Goal: Book appointment/travel/reservation

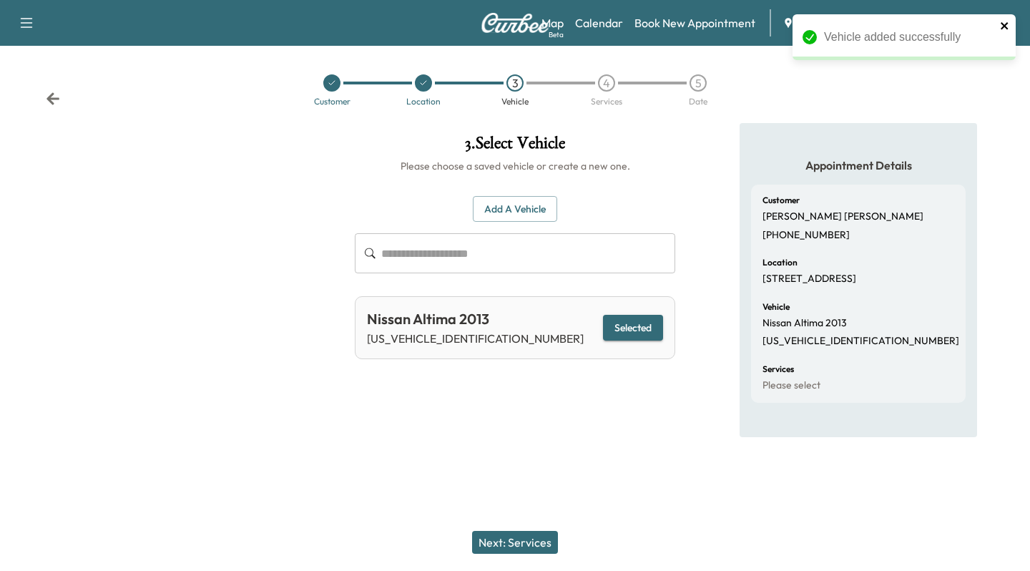
click at [1004, 25] on icon "close" at bounding box center [1004, 25] width 7 height 7
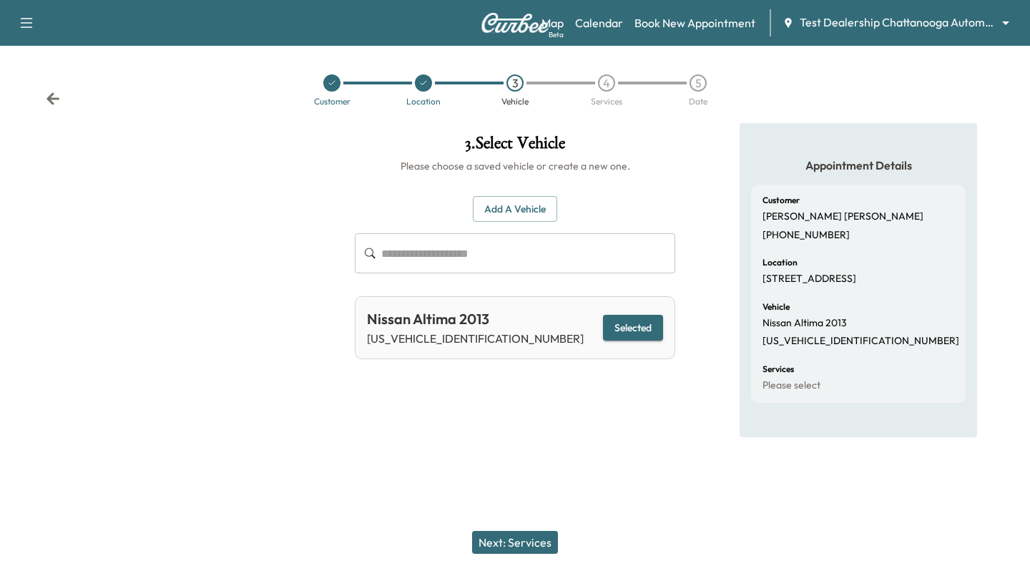
click at [956, 25] on div "Vehicle added successfully" at bounding box center [904, 42] width 229 height 63
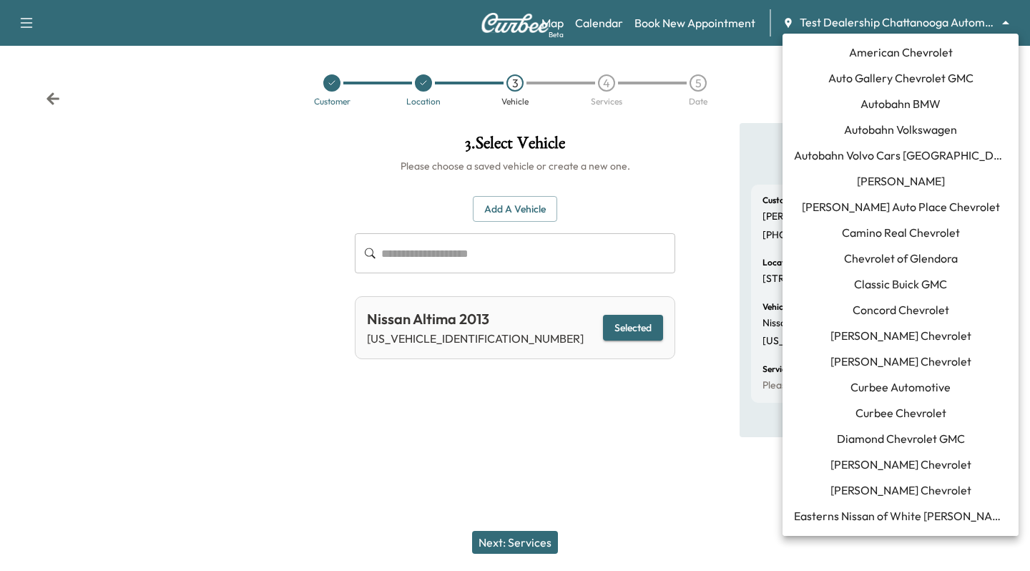
scroll to position [1389, 0]
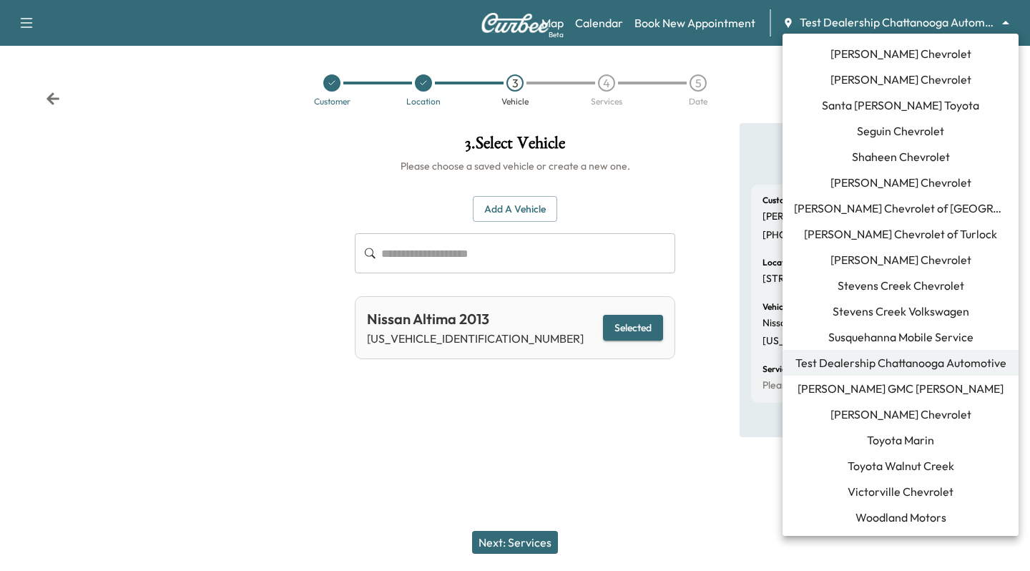
click at [954, 23] on body "Support Log Out Map Beta Calendar Book New Appointment Test Dealership Chattano…" at bounding box center [515, 285] width 1030 height 571
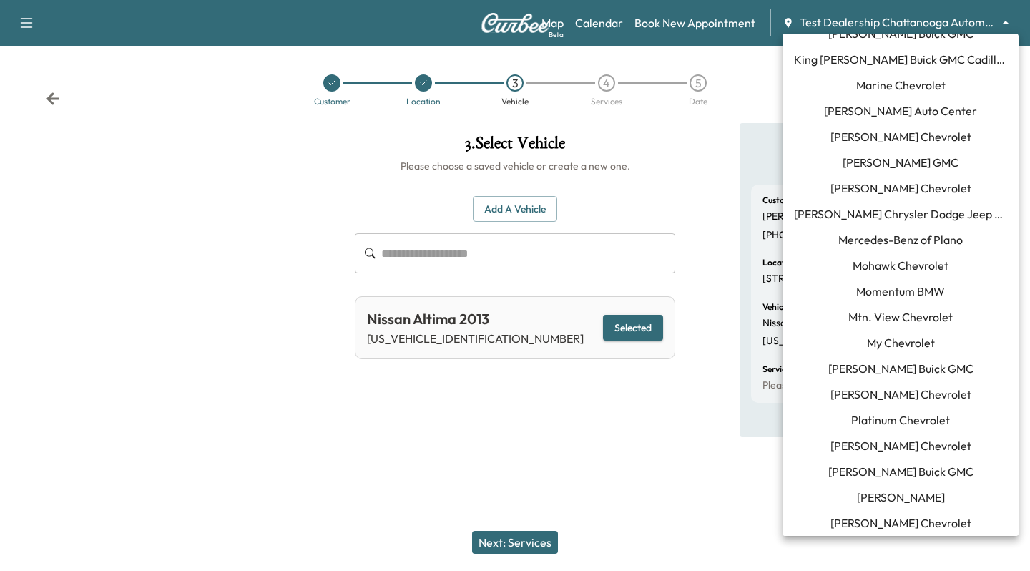
scroll to position [918, 0]
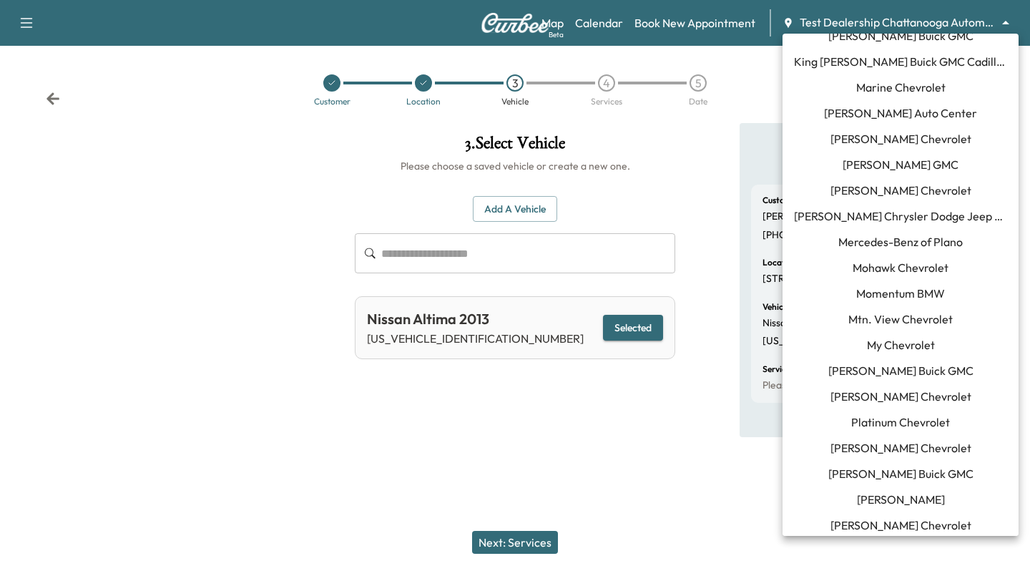
click at [880, 247] on span "Mercedes-Benz of Plano" at bounding box center [900, 241] width 124 height 17
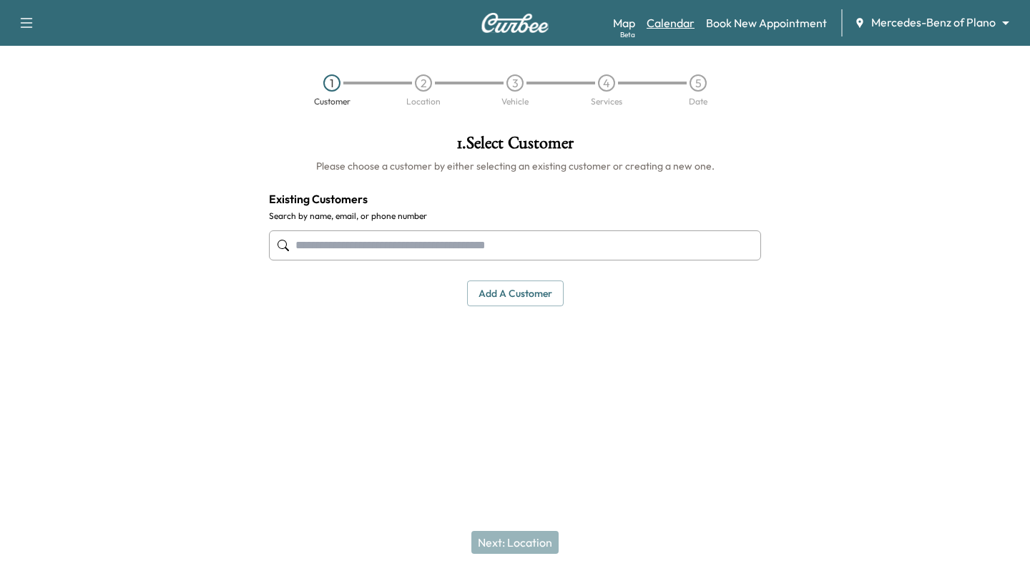
click at [662, 31] on link "Calendar" at bounding box center [671, 22] width 48 height 17
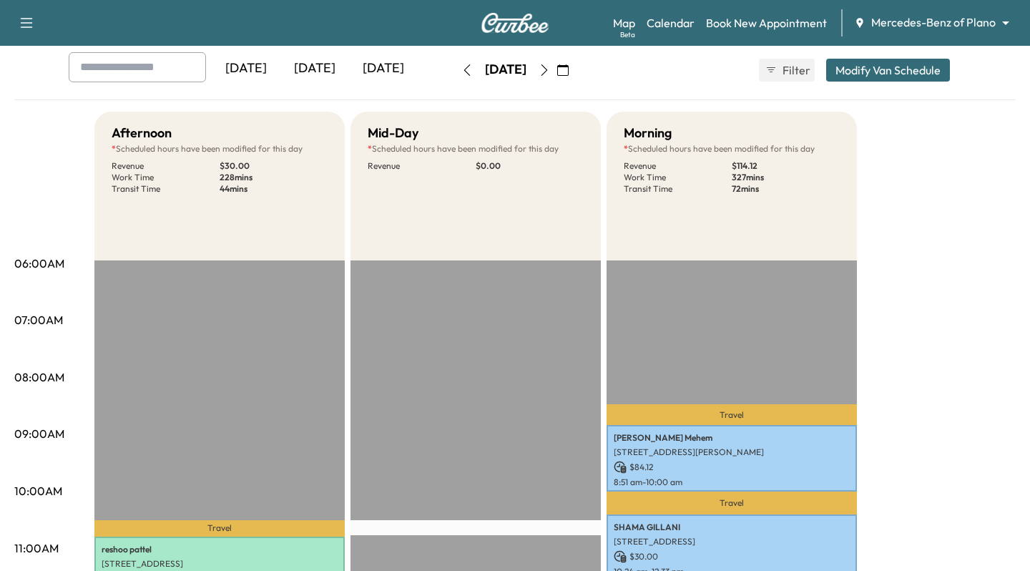
scroll to position [27, 0]
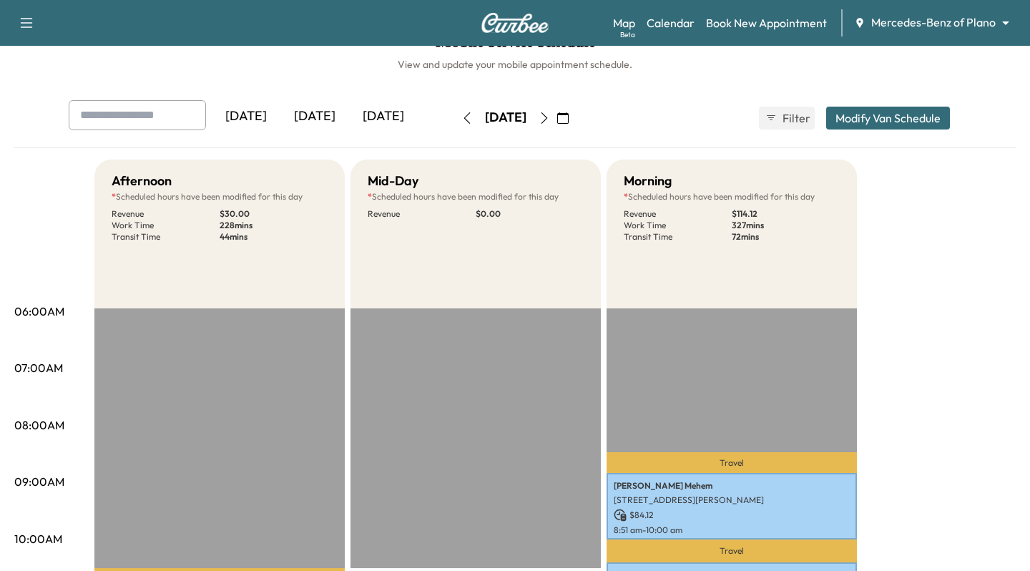
click at [365, 112] on div "[DATE]" at bounding box center [383, 116] width 69 height 33
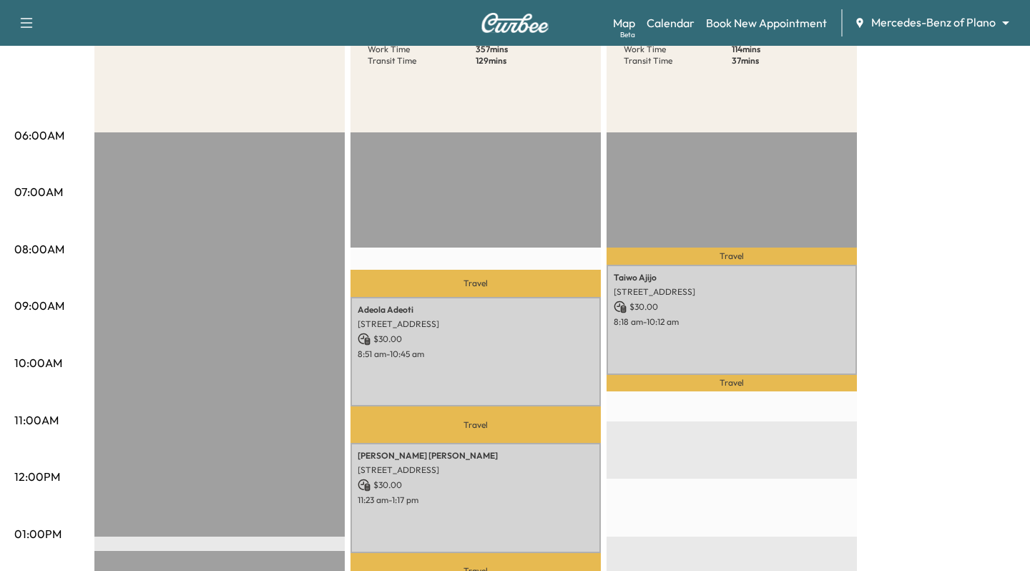
scroll to position [206, 0]
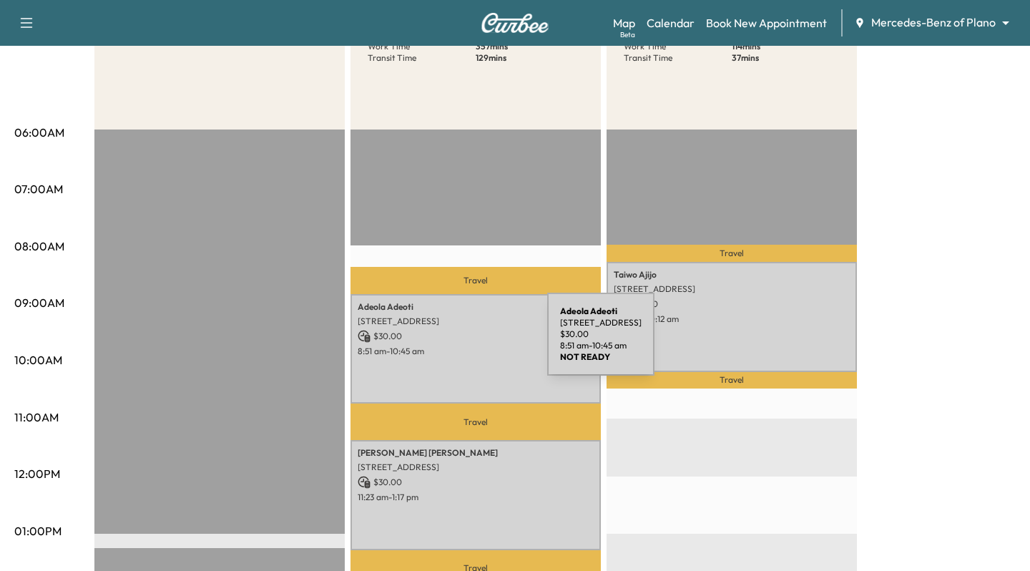
click at [440, 341] on p "$ 30.00" at bounding box center [476, 336] width 236 height 13
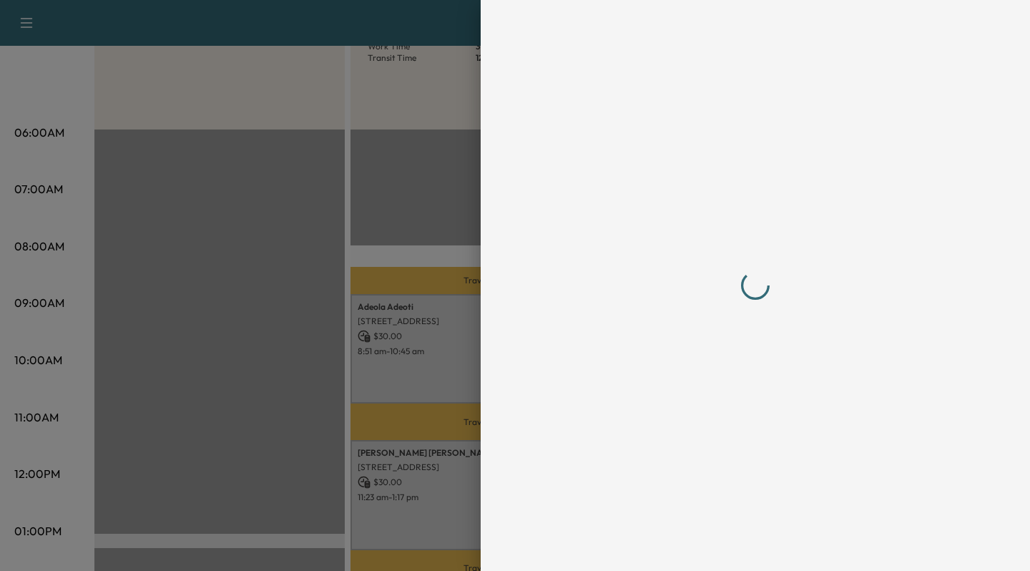
scroll to position [0, 0]
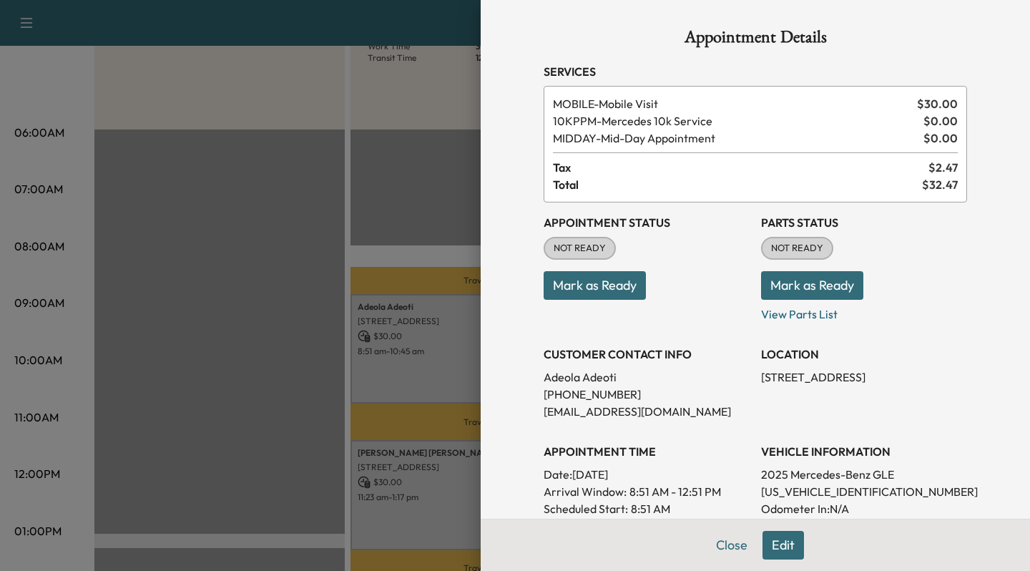
click at [297, 165] on div at bounding box center [515, 285] width 1030 height 571
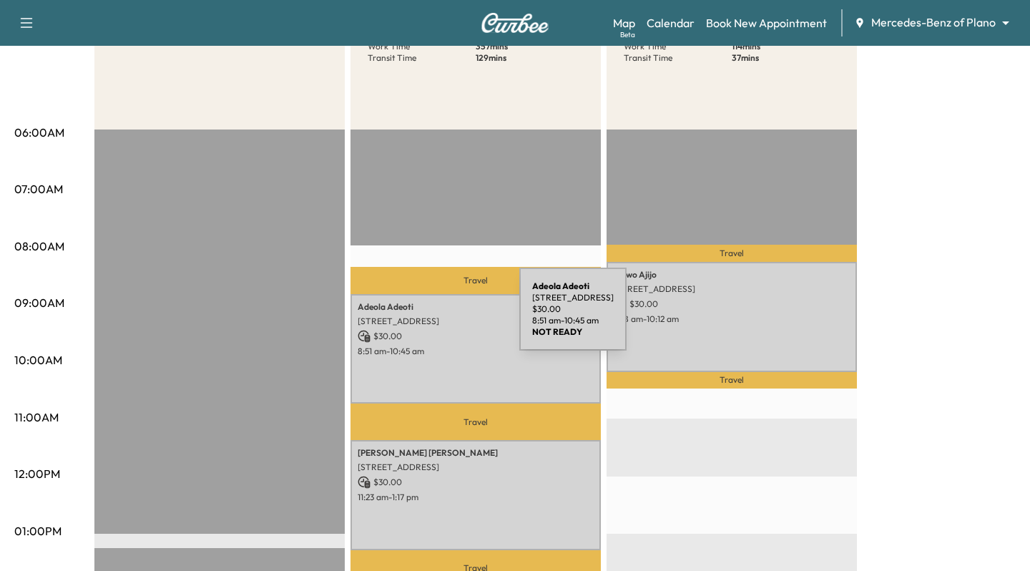
click at [412, 318] on p "[STREET_ADDRESS]" at bounding box center [476, 320] width 236 height 11
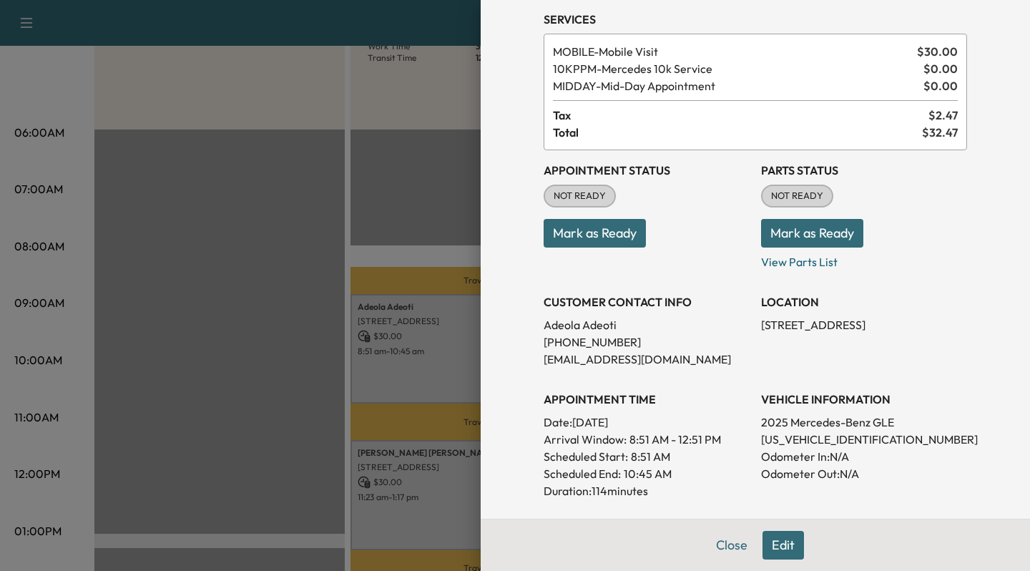
scroll to position [78, 0]
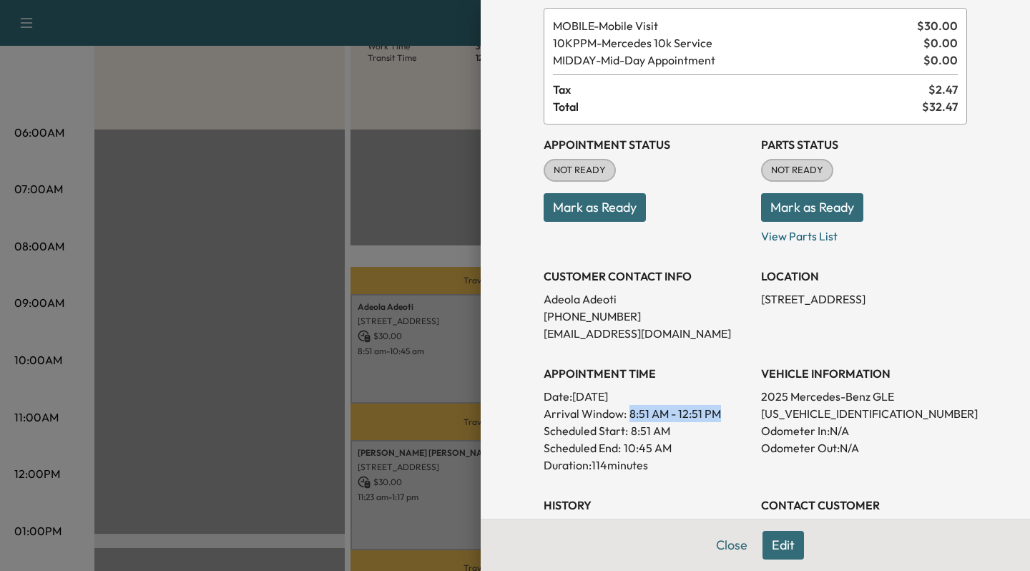
drag, startPoint x: 629, startPoint y: 411, endPoint x: 716, endPoint y: 405, distance: 86.7
click at [716, 405] on span "8:51 AM - 12:51 PM" at bounding box center [675, 413] width 92 height 17
click at [359, 352] on div at bounding box center [515, 285] width 1030 height 571
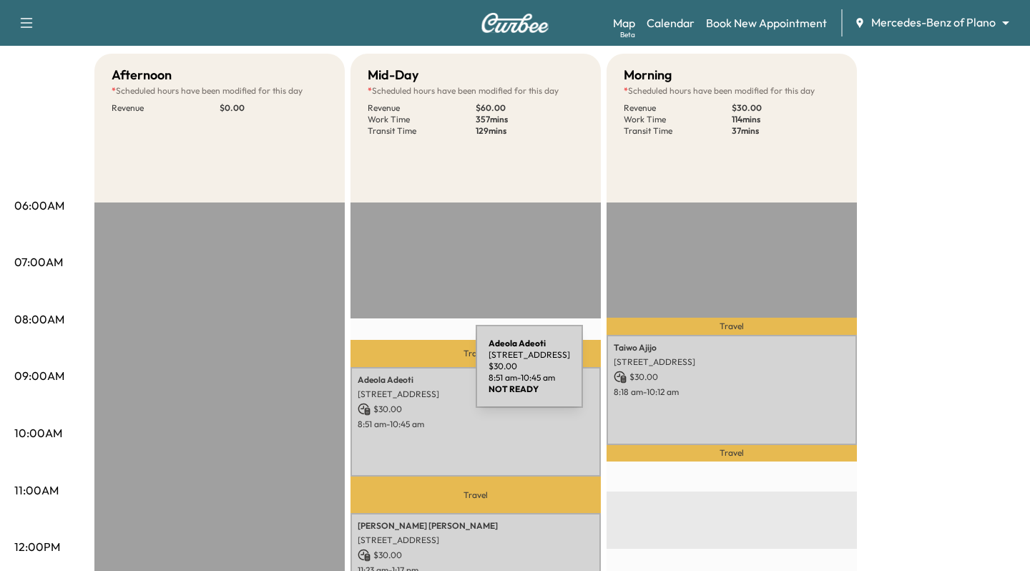
scroll to position [122, 0]
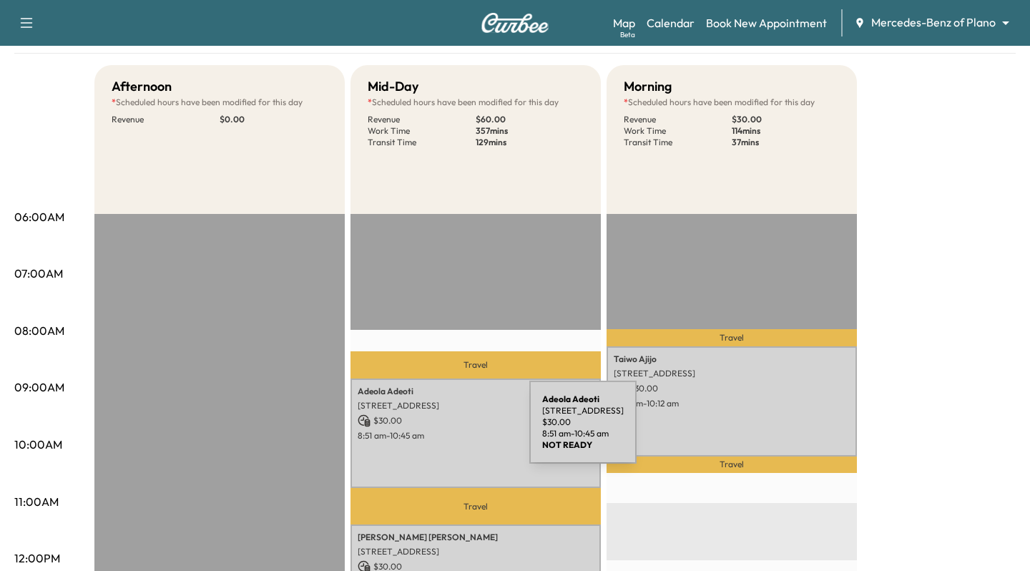
click at [422, 431] on p "8:51 am - 10:45 am" at bounding box center [476, 435] width 236 height 11
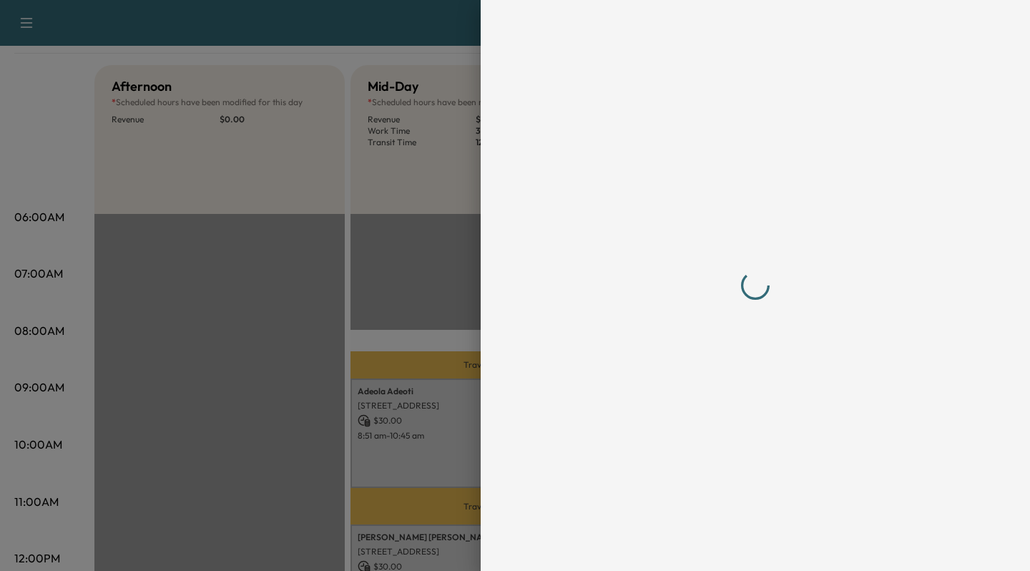
click at [728, 545] on div at bounding box center [755, 285] width 458 height 571
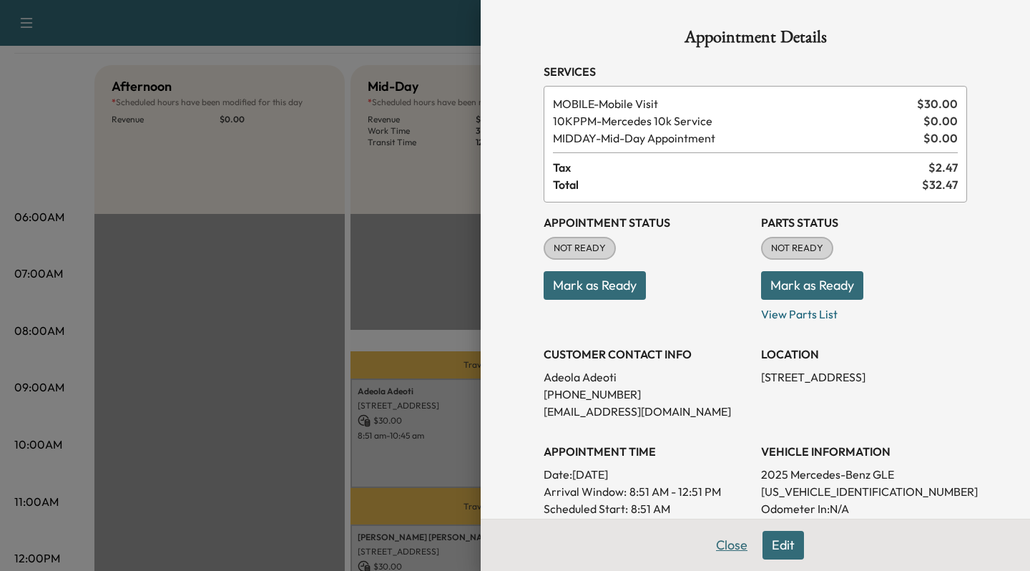
click at [730, 549] on button "Close" at bounding box center [732, 545] width 50 height 29
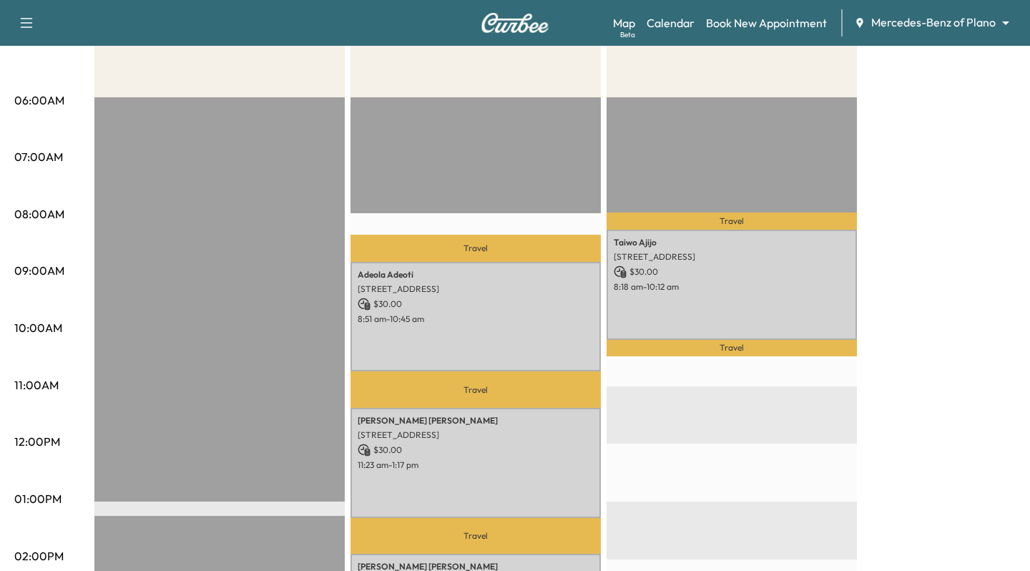
scroll to position [207, 0]
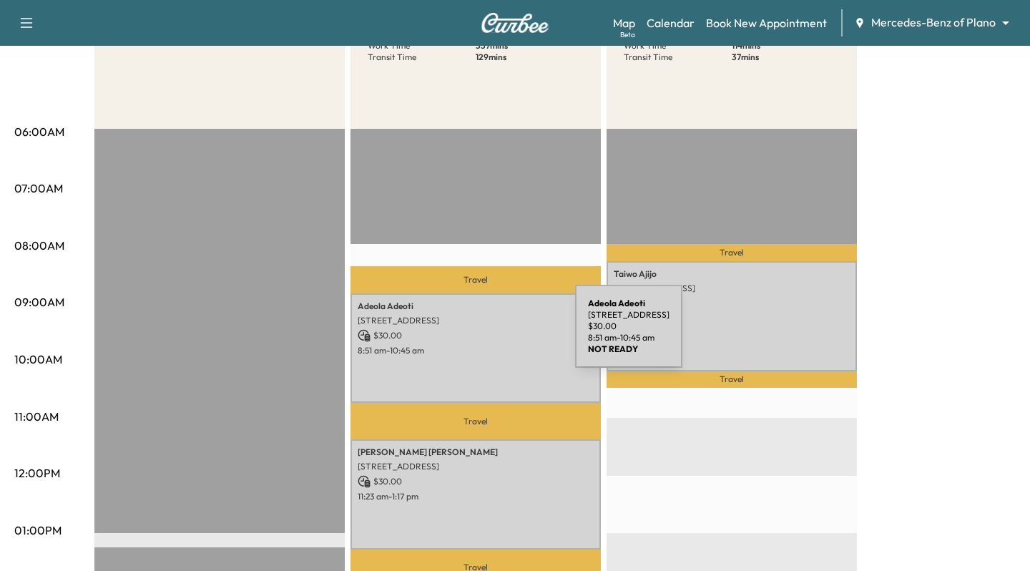
click at [468, 335] on p "$ 30.00" at bounding box center [476, 335] width 236 height 13
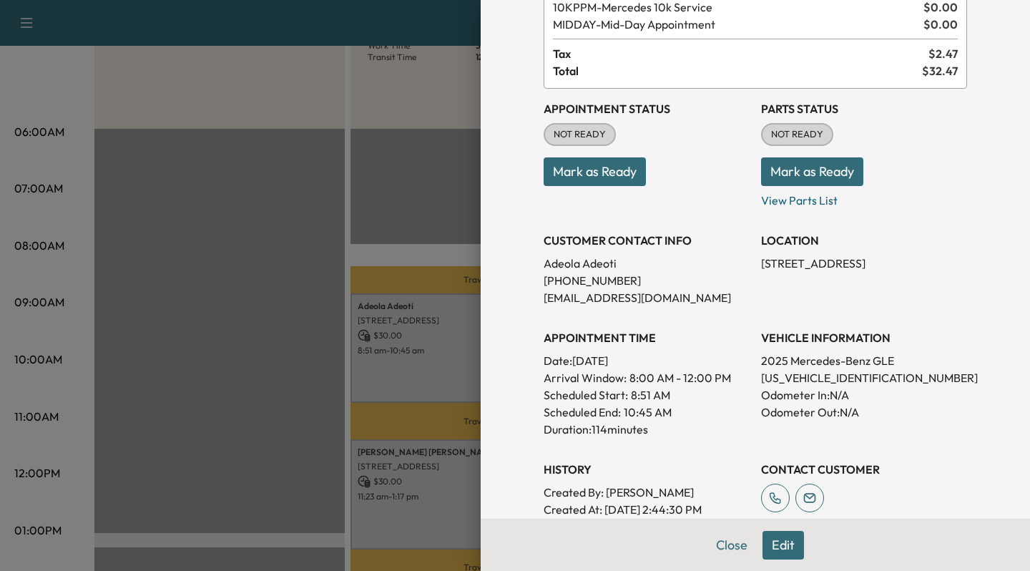
scroll to position [137, 0]
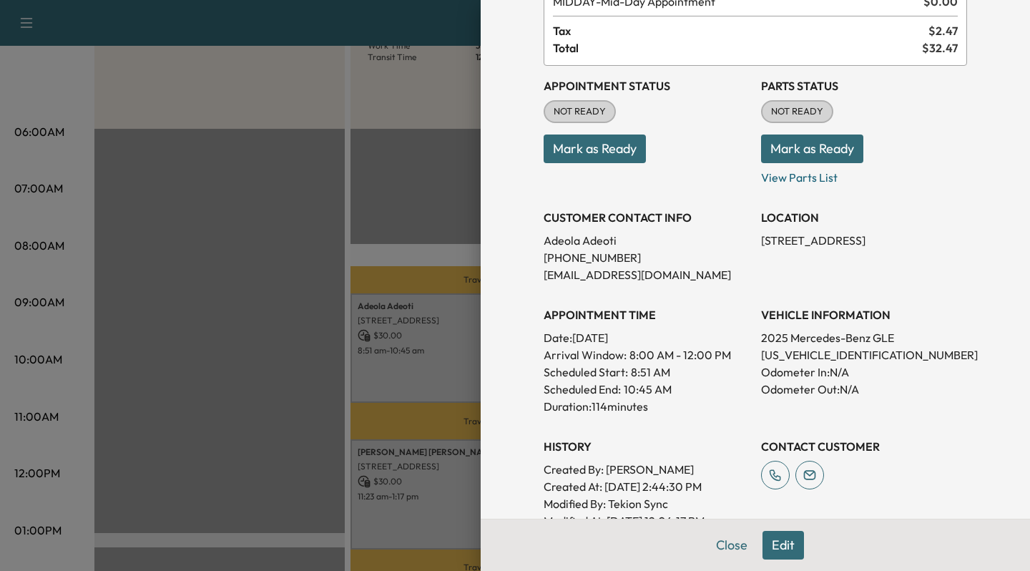
click at [266, 363] on div at bounding box center [515, 285] width 1030 height 571
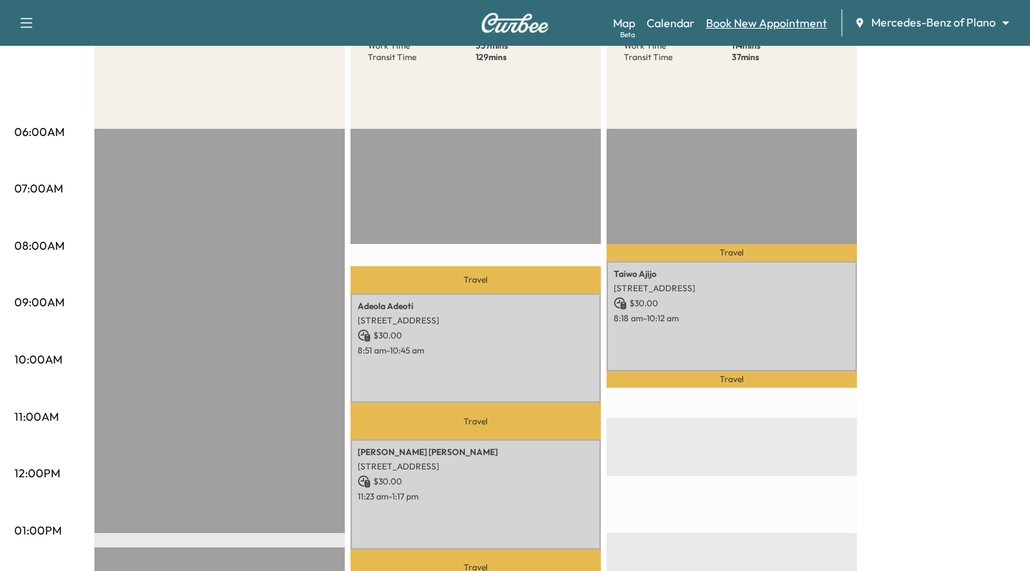
click at [745, 16] on link "Book New Appointment" at bounding box center [766, 22] width 121 height 17
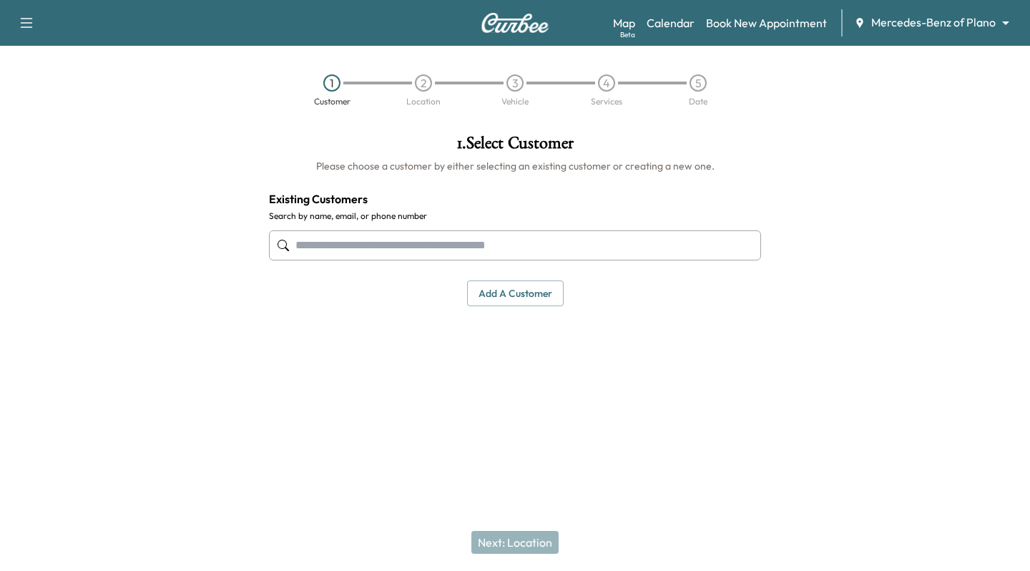
click at [360, 239] on input "text" at bounding box center [515, 245] width 492 height 30
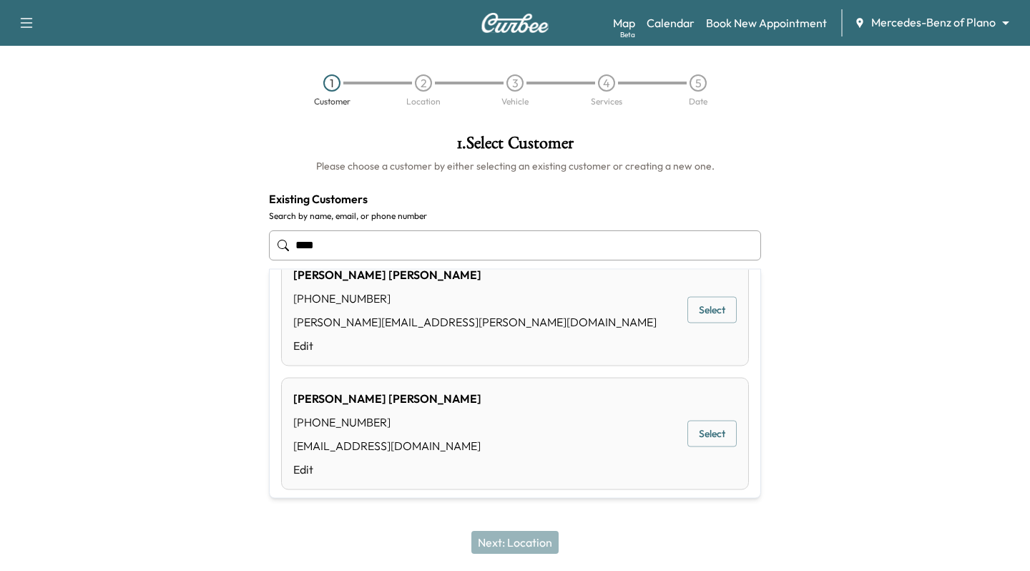
scroll to position [263, 0]
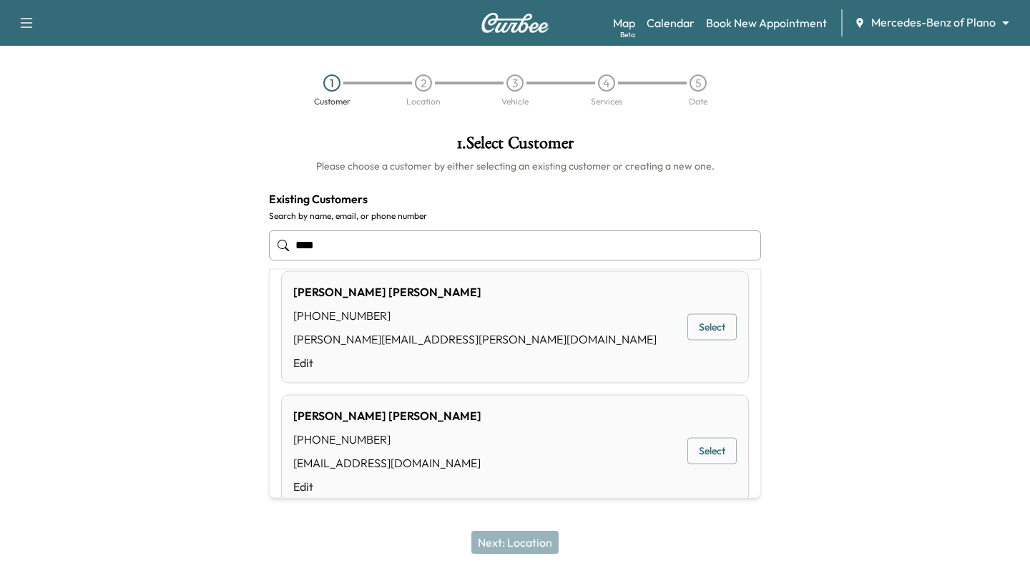
click at [702, 321] on button "Select" at bounding box center [711, 327] width 49 height 26
type input "**********"
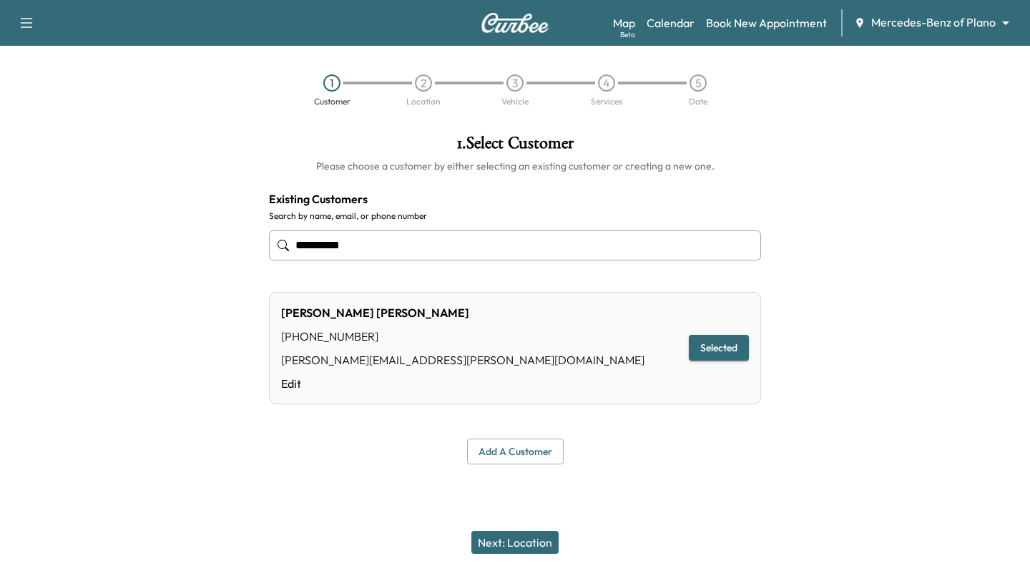
click at [509, 529] on div "Next: Location" at bounding box center [515, 542] width 1030 height 57
click at [501, 551] on button "Next: Location" at bounding box center [514, 542] width 87 height 23
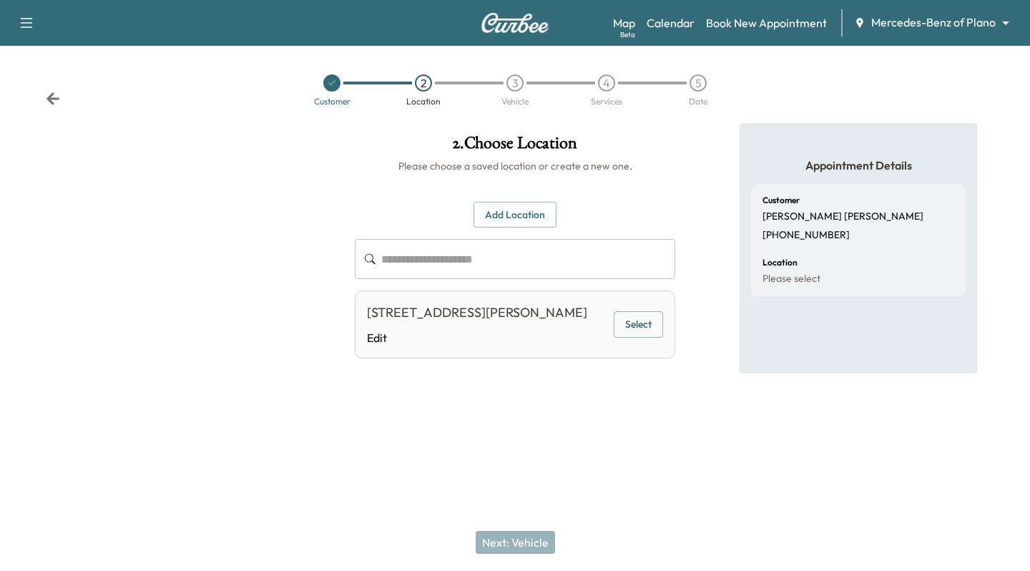
click at [643, 320] on button "Select" at bounding box center [638, 324] width 49 height 26
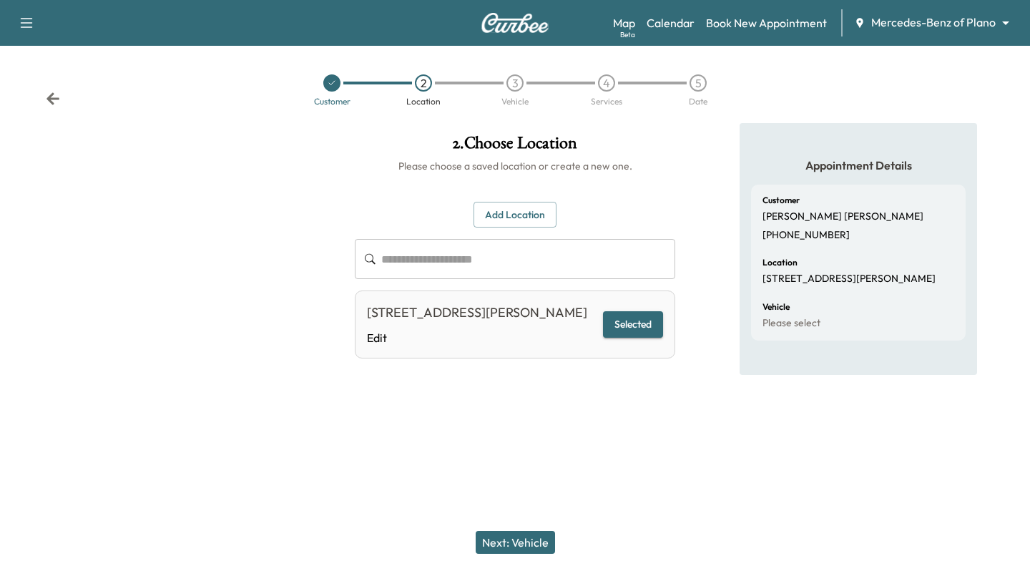
click at [499, 526] on div "Next: Vehicle" at bounding box center [515, 542] width 1030 height 57
click at [499, 540] on button "Next: Vehicle" at bounding box center [515, 542] width 79 height 23
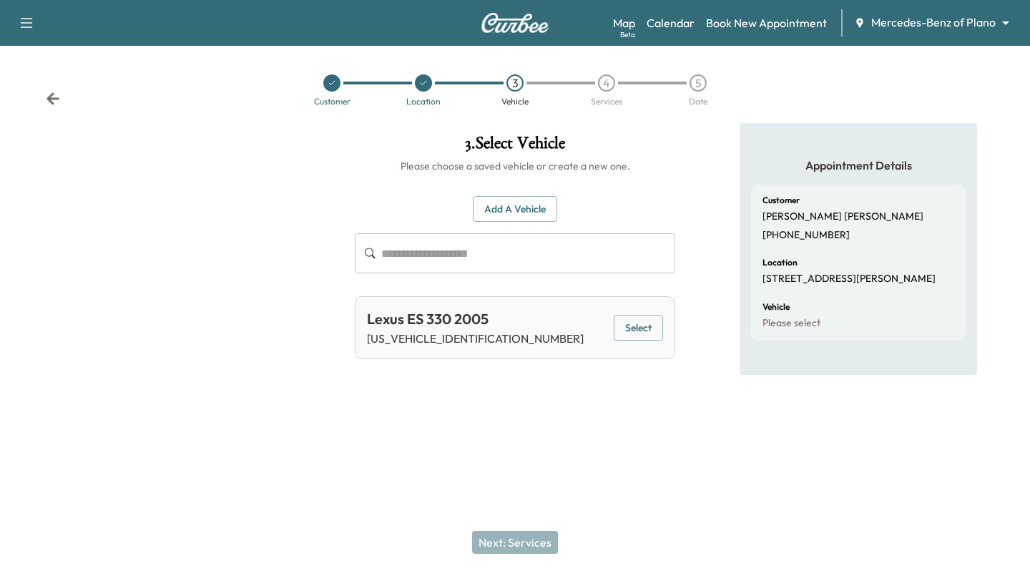
click at [634, 335] on button "Select" at bounding box center [638, 328] width 49 height 26
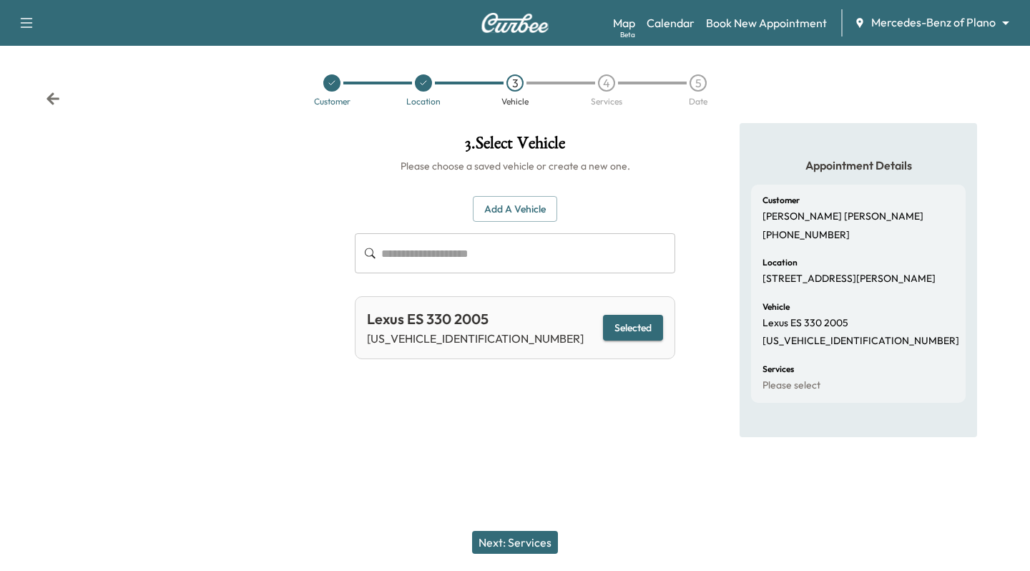
click at [509, 539] on button "Next: Services" at bounding box center [515, 542] width 86 height 23
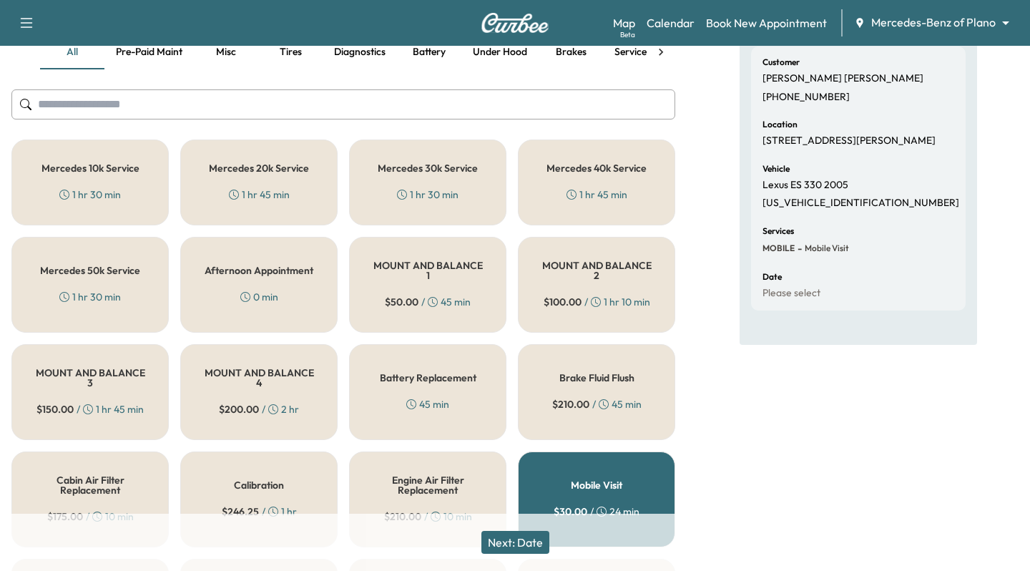
scroll to position [142, 0]
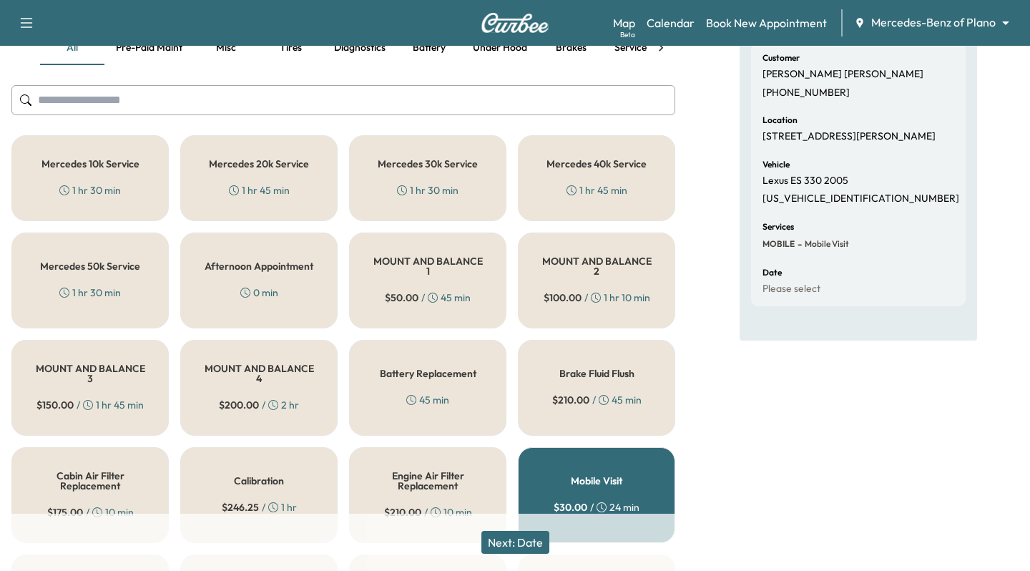
click at [497, 533] on button "Next: Date" at bounding box center [515, 542] width 68 height 23
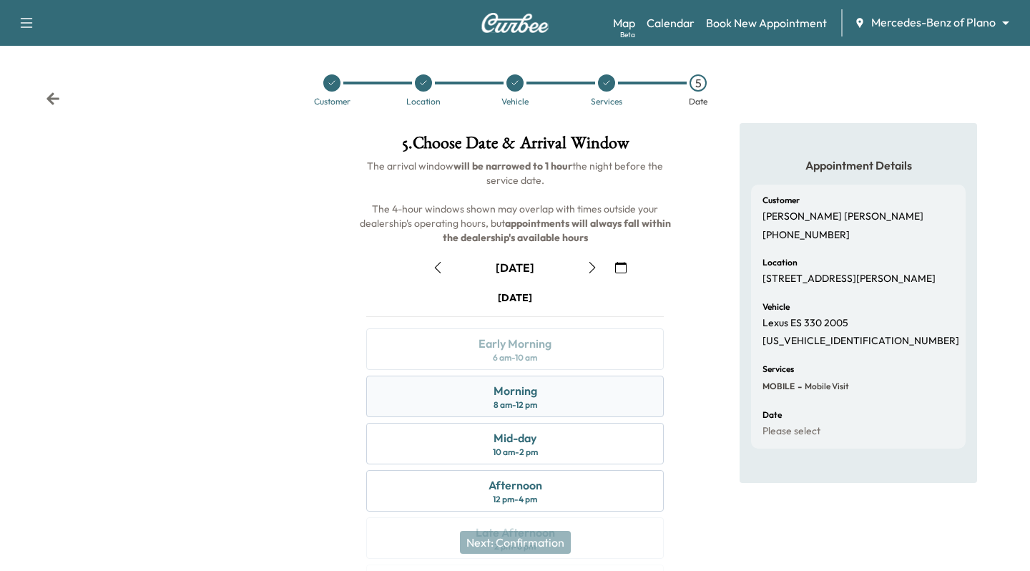
click at [608, 398] on div "Morning 8 am - 12 pm" at bounding box center [515, 396] width 298 height 41
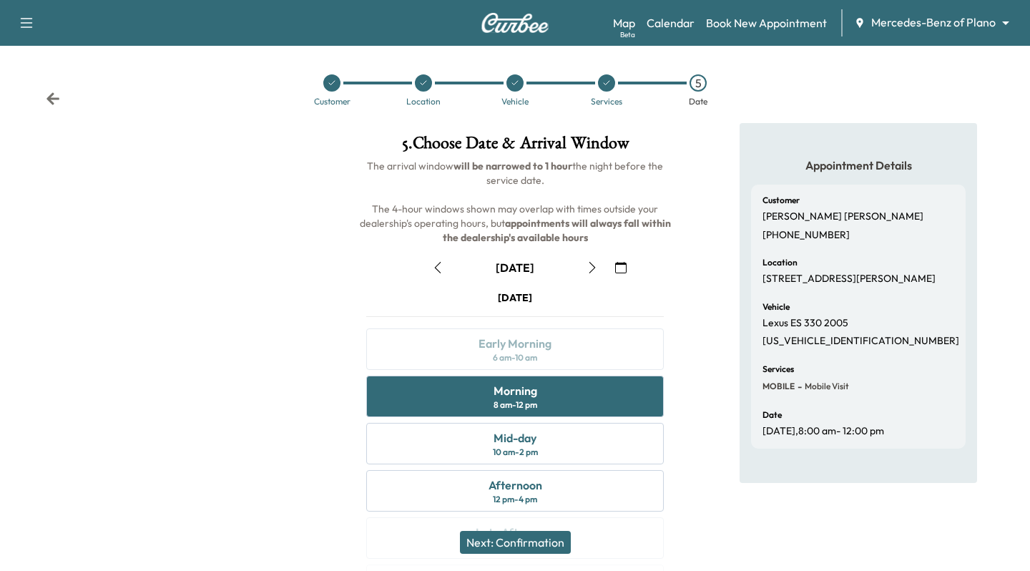
click at [537, 544] on button "Next: Confirmation" at bounding box center [515, 542] width 111 height 23
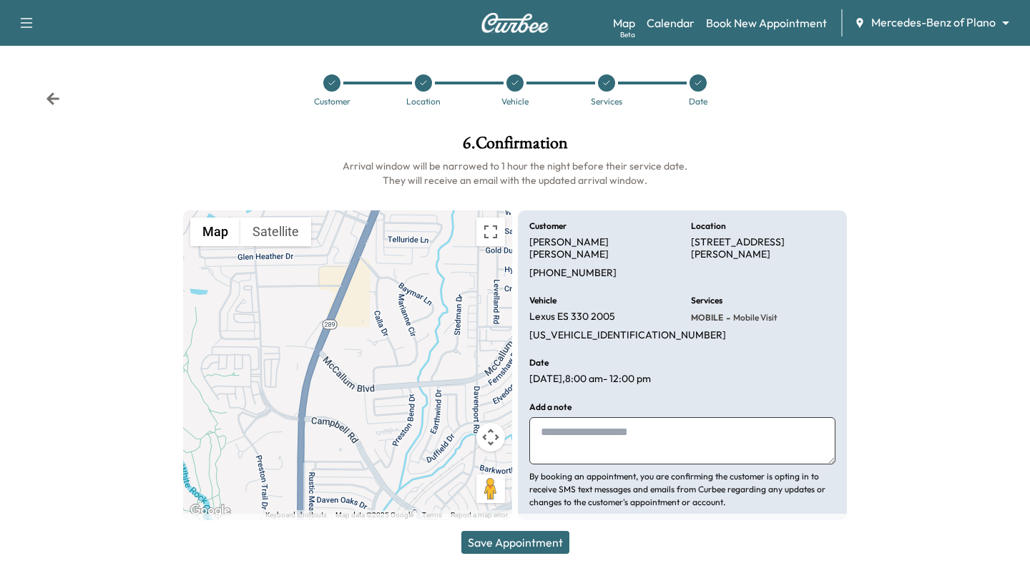
click at [537, 544] on button "Save Appointment" at bounding box center [515, 542] width 108 height 23
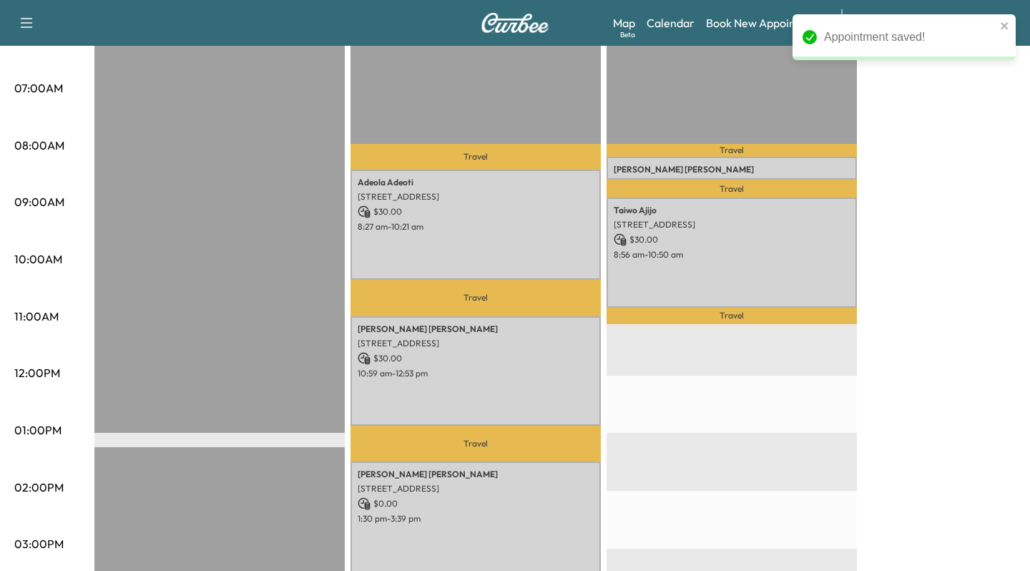
scroll to position [303, 0]
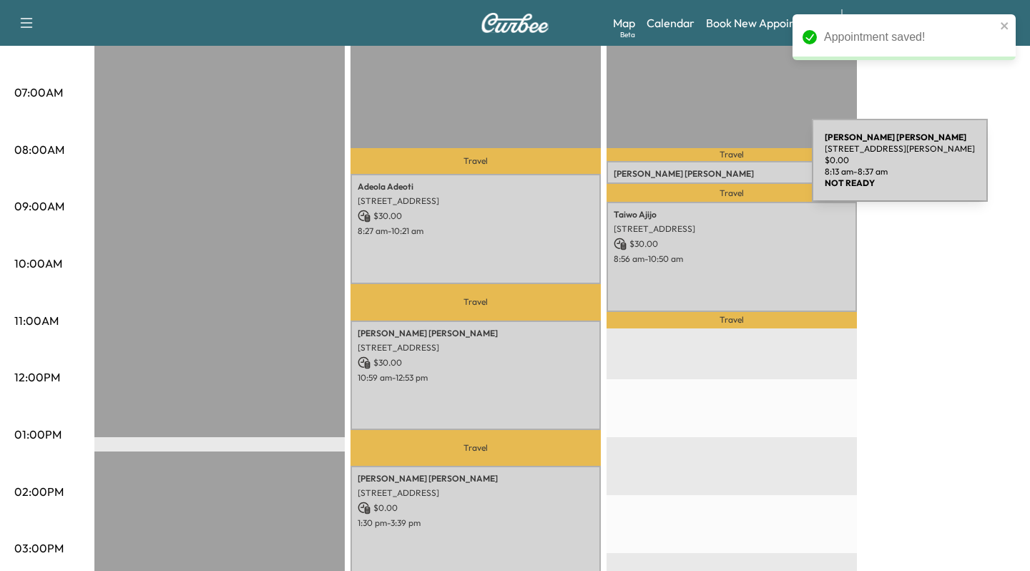
click at [705, 169] on p "[PERSON_NAME]" at bounding box center [732, 173] width 236 height 11
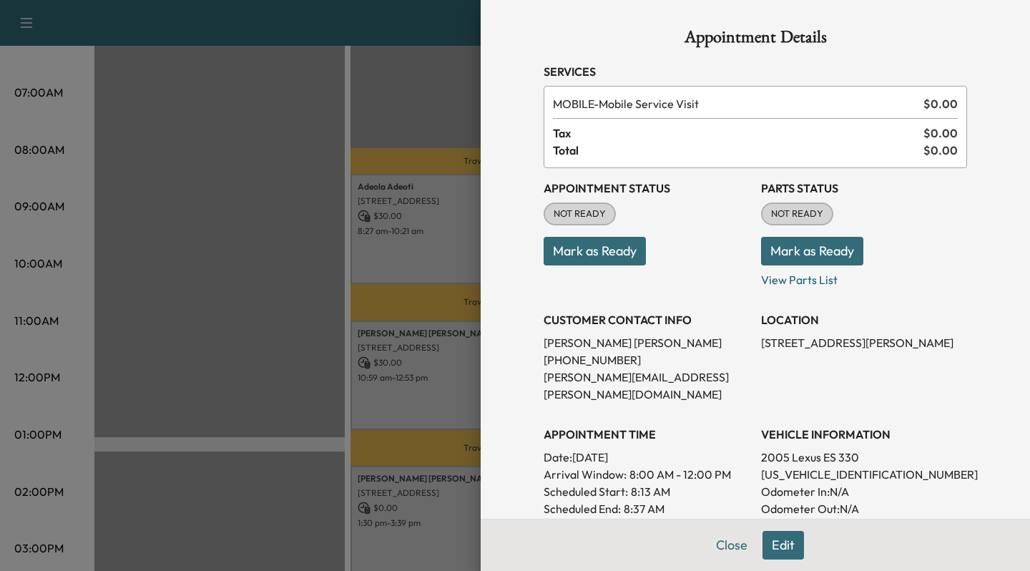
click at [778, 550] on button "Edit" at bounding box center [782, 545] width 41 height 29
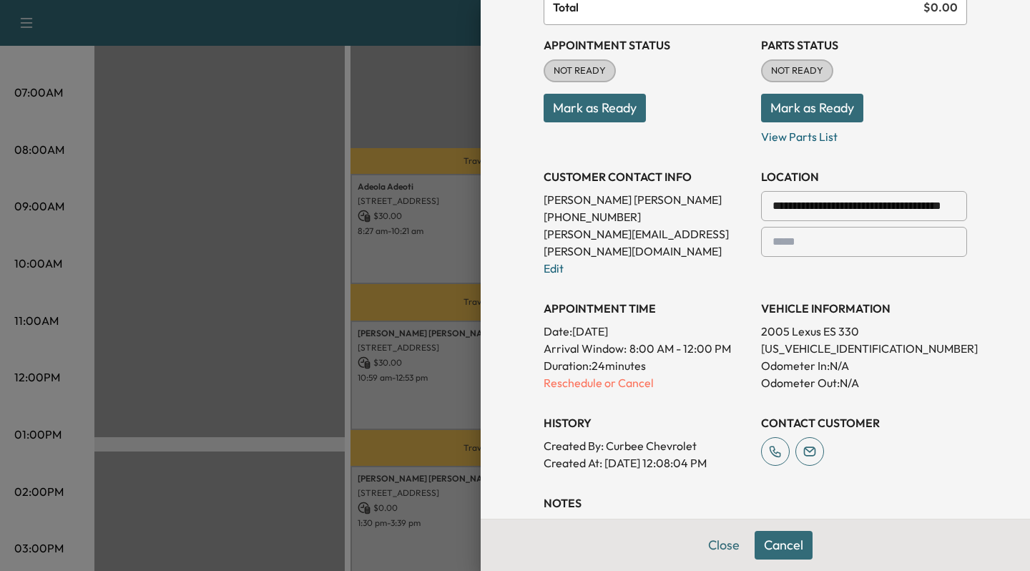
scroll to position [182, 0]
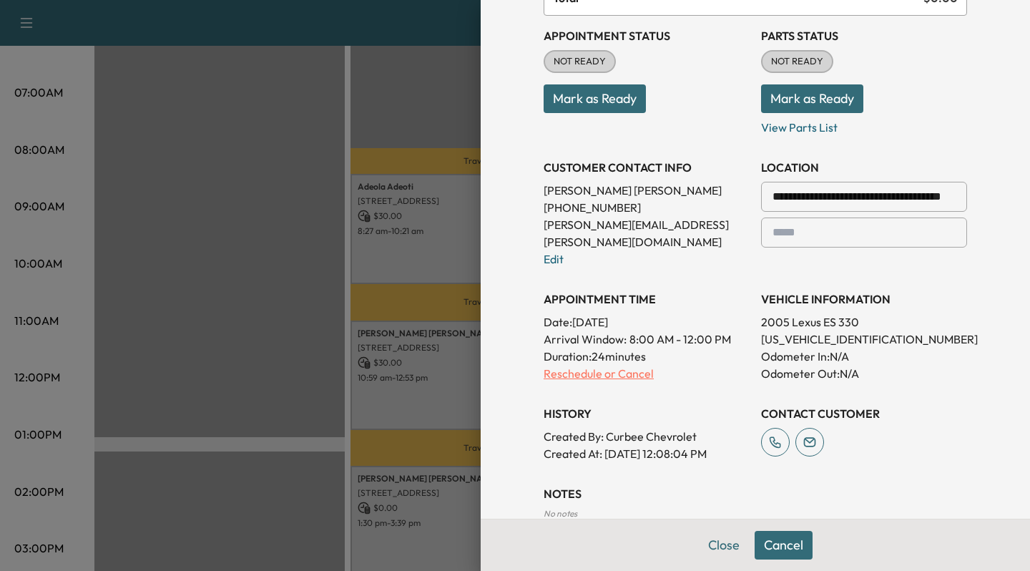
click at [590, 365] on p "Reschedule or Cancel" at bounding box center [647, 373] width 206 height 17
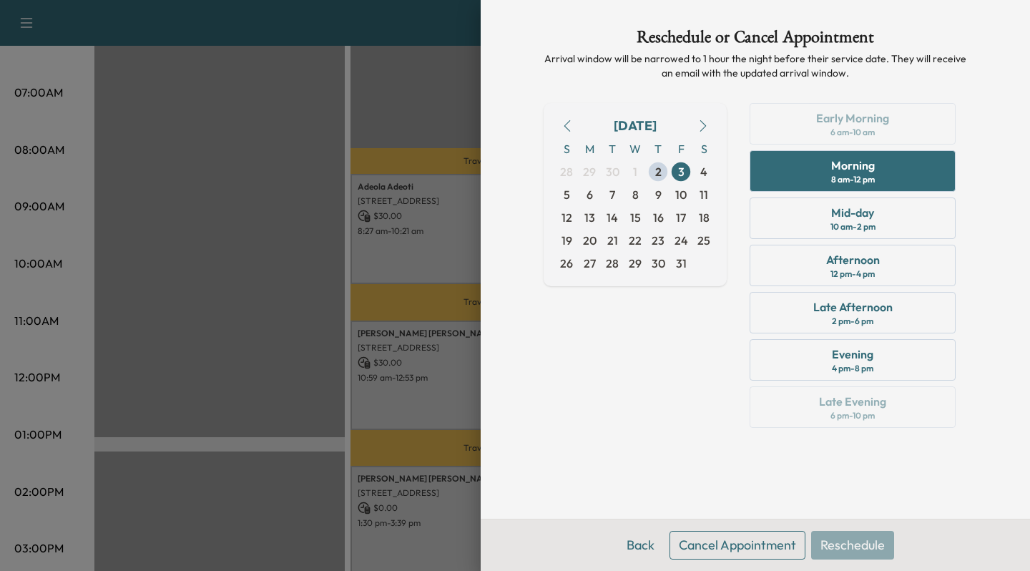
click at [720, 538] on button "Cancel Appointment" at bounding box center [738, 545] width 136 height 29
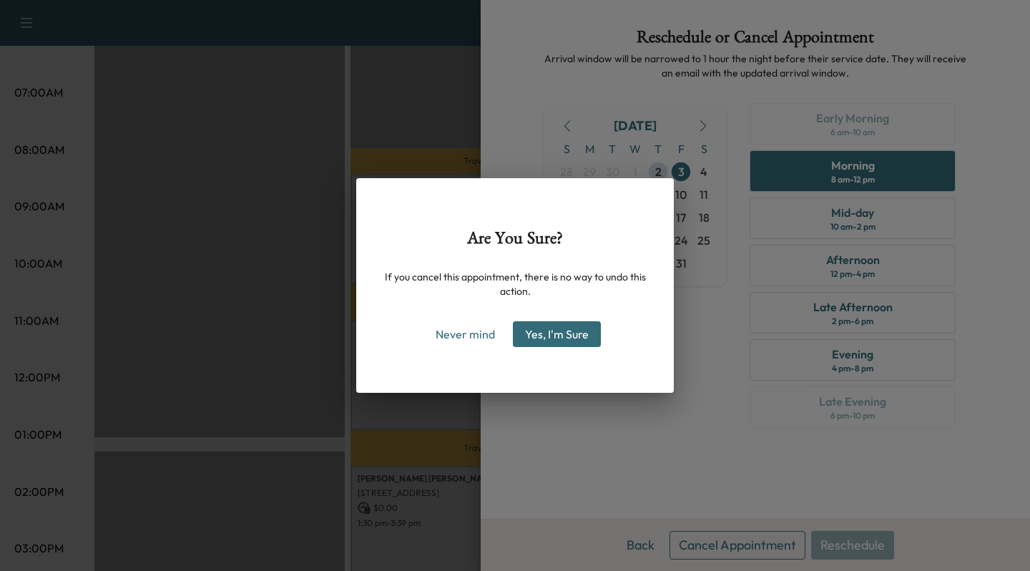
click at [553, 343] on button "Yes, I'm Sure" at bounding box center [557, 334] width 88 height 26
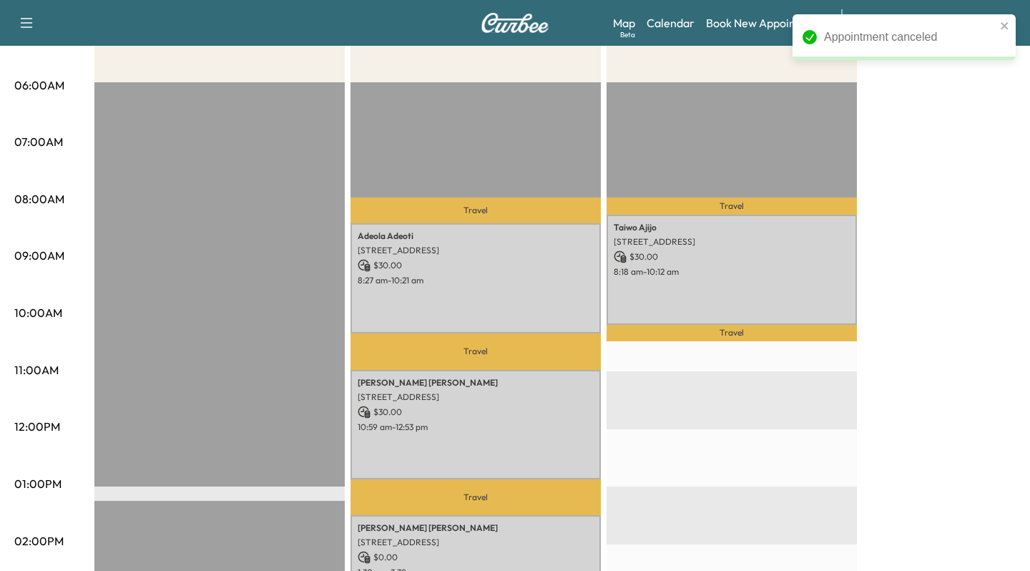
scroll to position [369, 0]
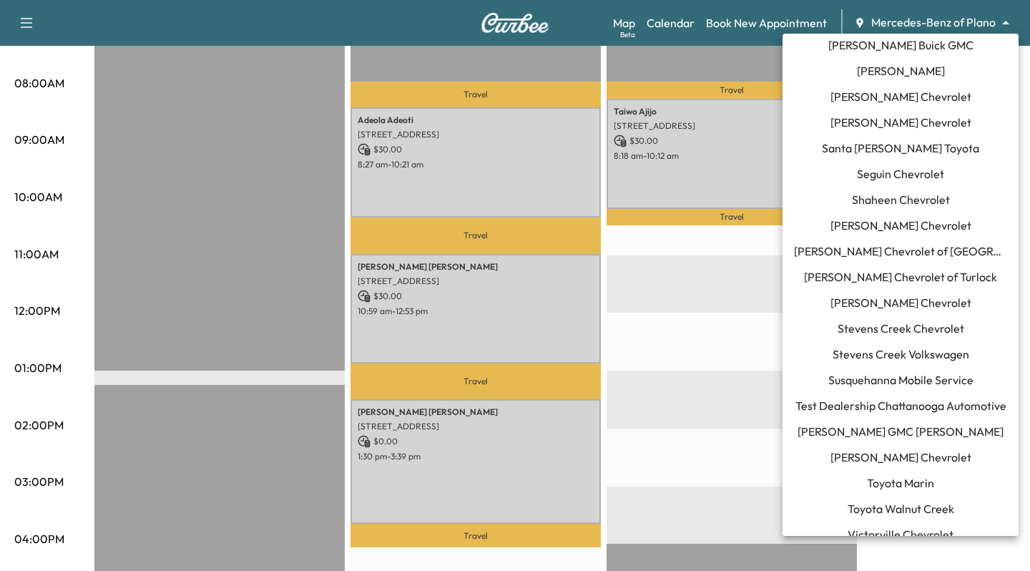
scroll to position [1389, 0]
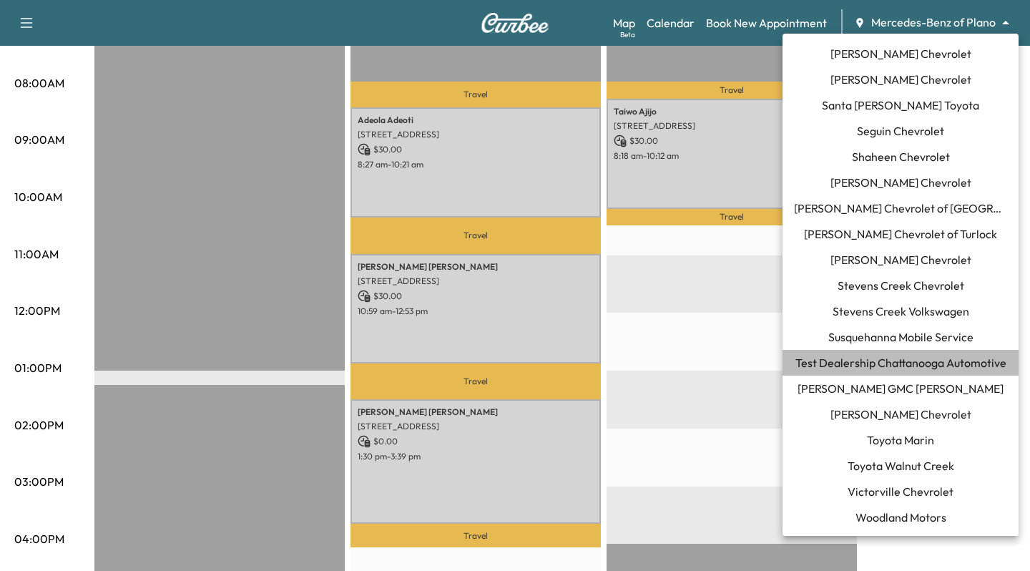
click at [856, 368] on span "Test Dealership Chattanooga Automotive" at bounding box center [900, 362] width 211 height 17
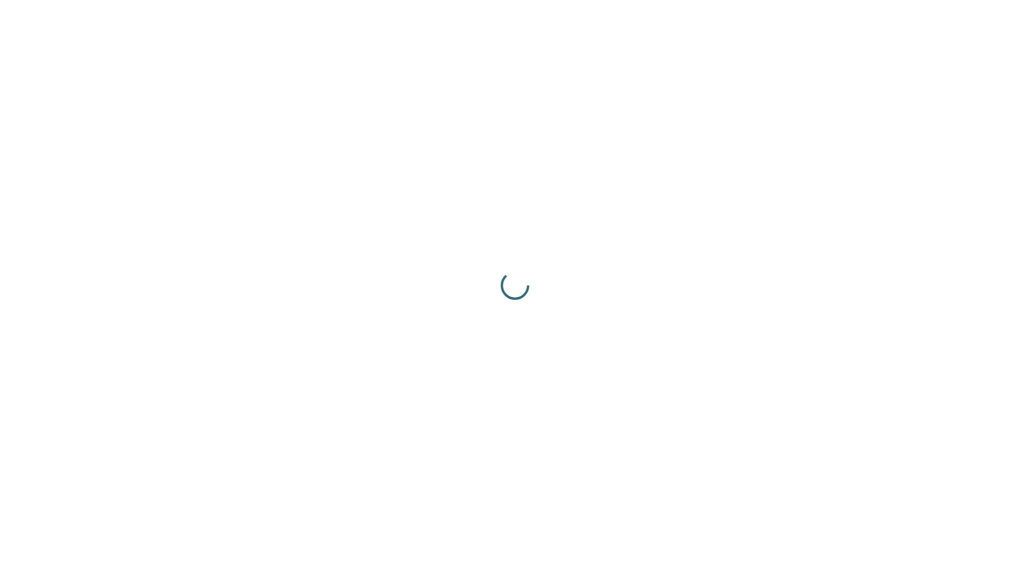
scroll to position [0, 0]
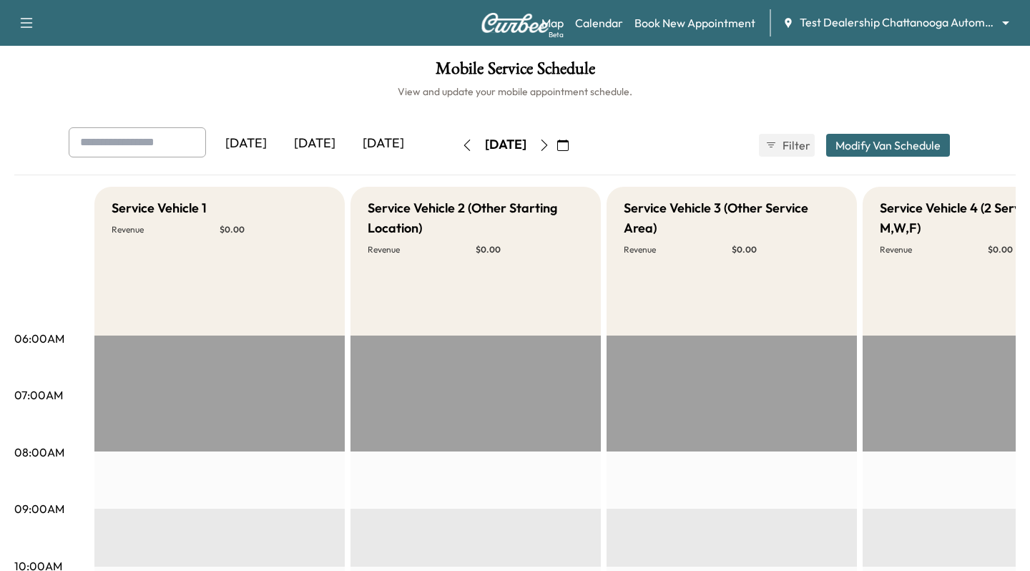
click at [130, 155] on input "text" at bounding box center [137, 142] width 137 height 30
